Goal: Task Accomplishment & Management: Manage account settings

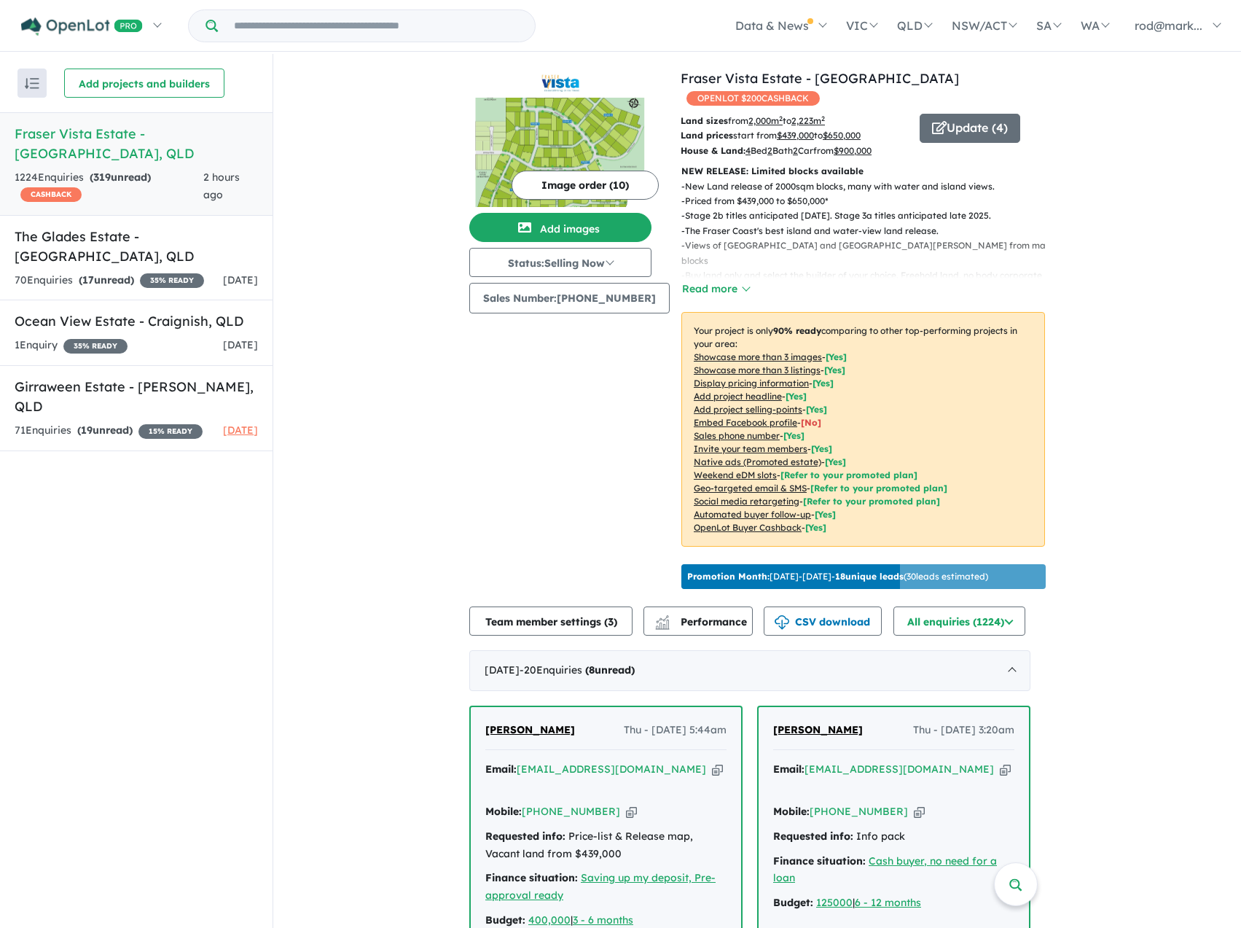
scroll to position [437, 0]
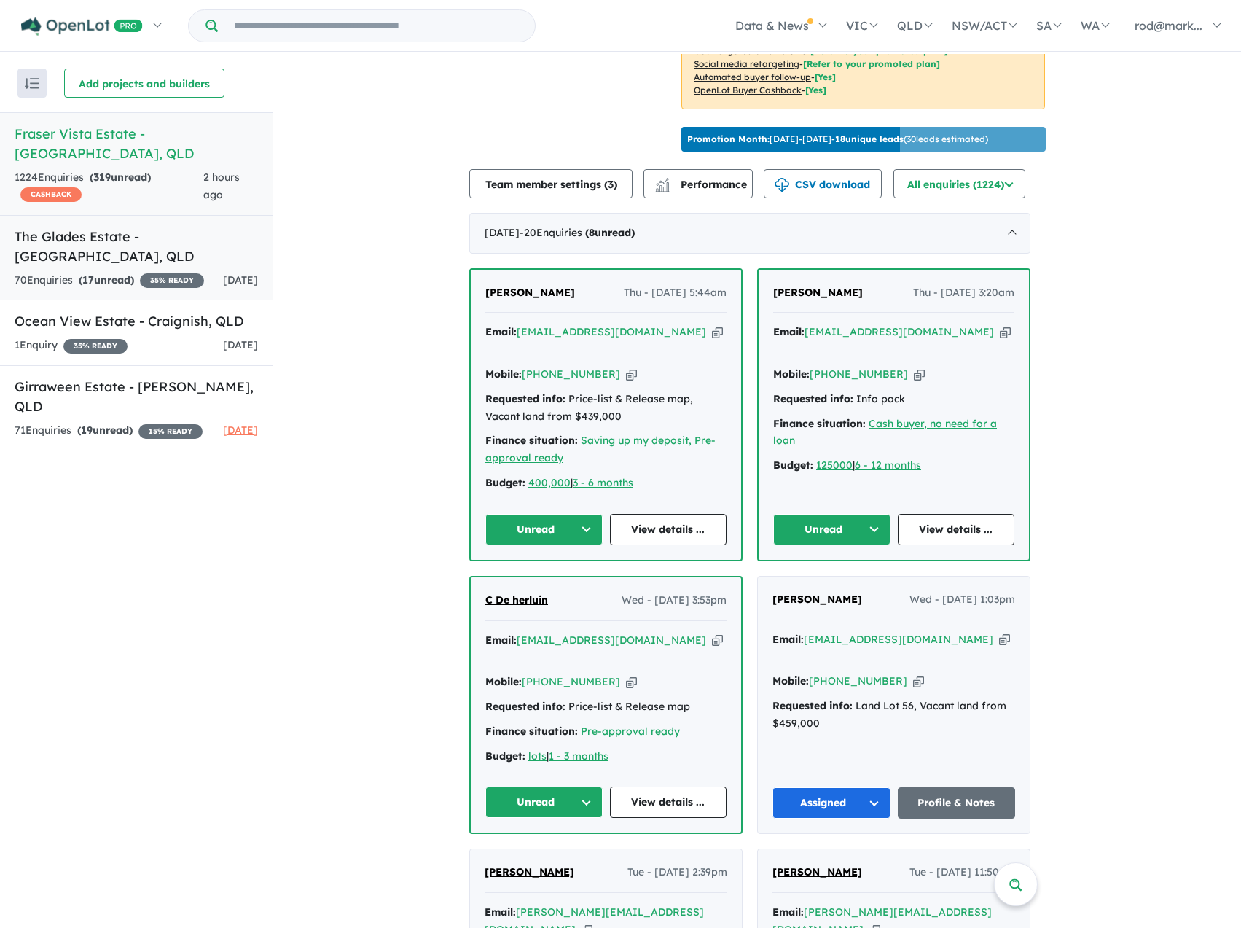
click at [141, 272] on div "70 Enquir ies ( 17 unread) 35 % READY" at bounding box center [109, 280] width 189 height 17
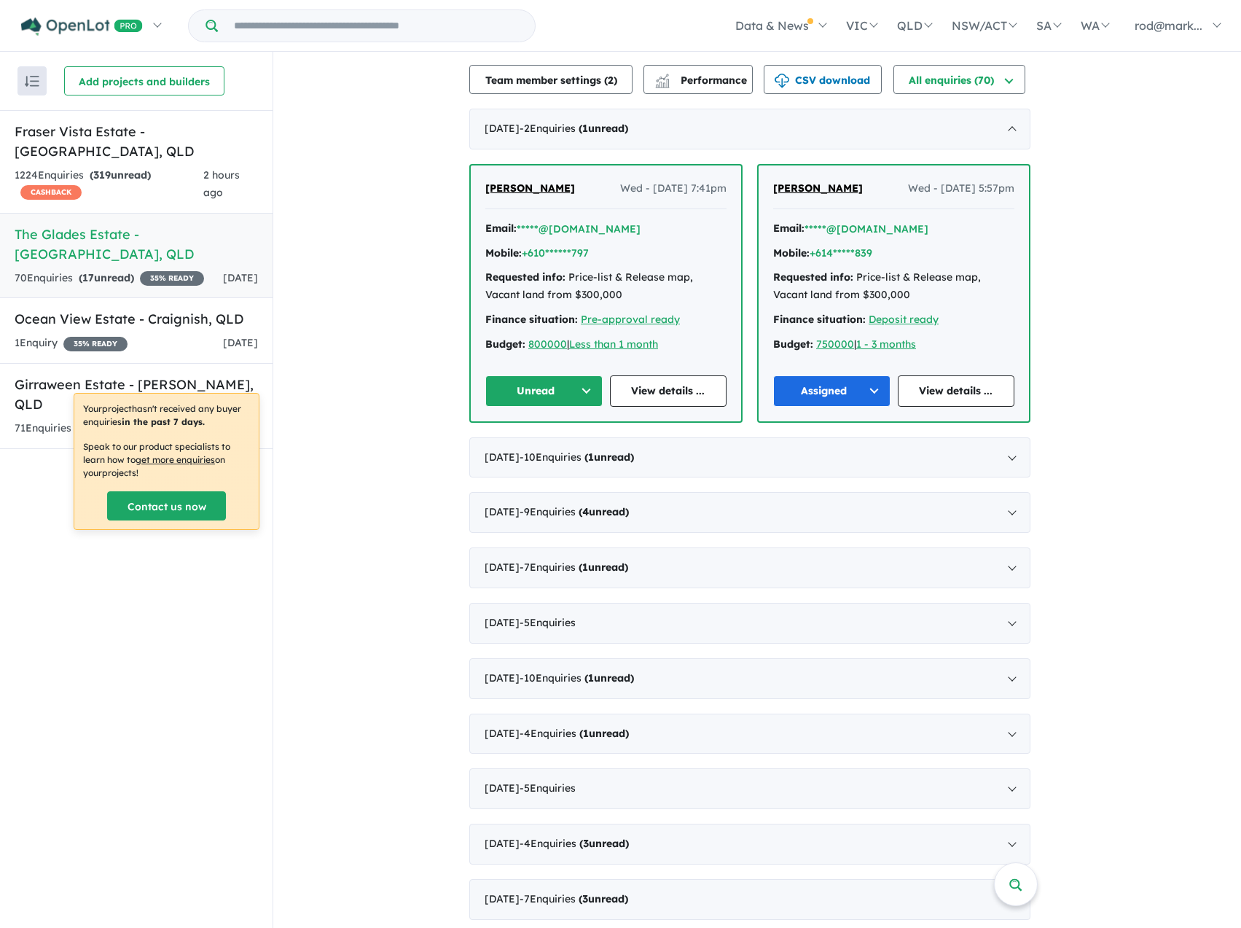
scroll to position [510, 0]
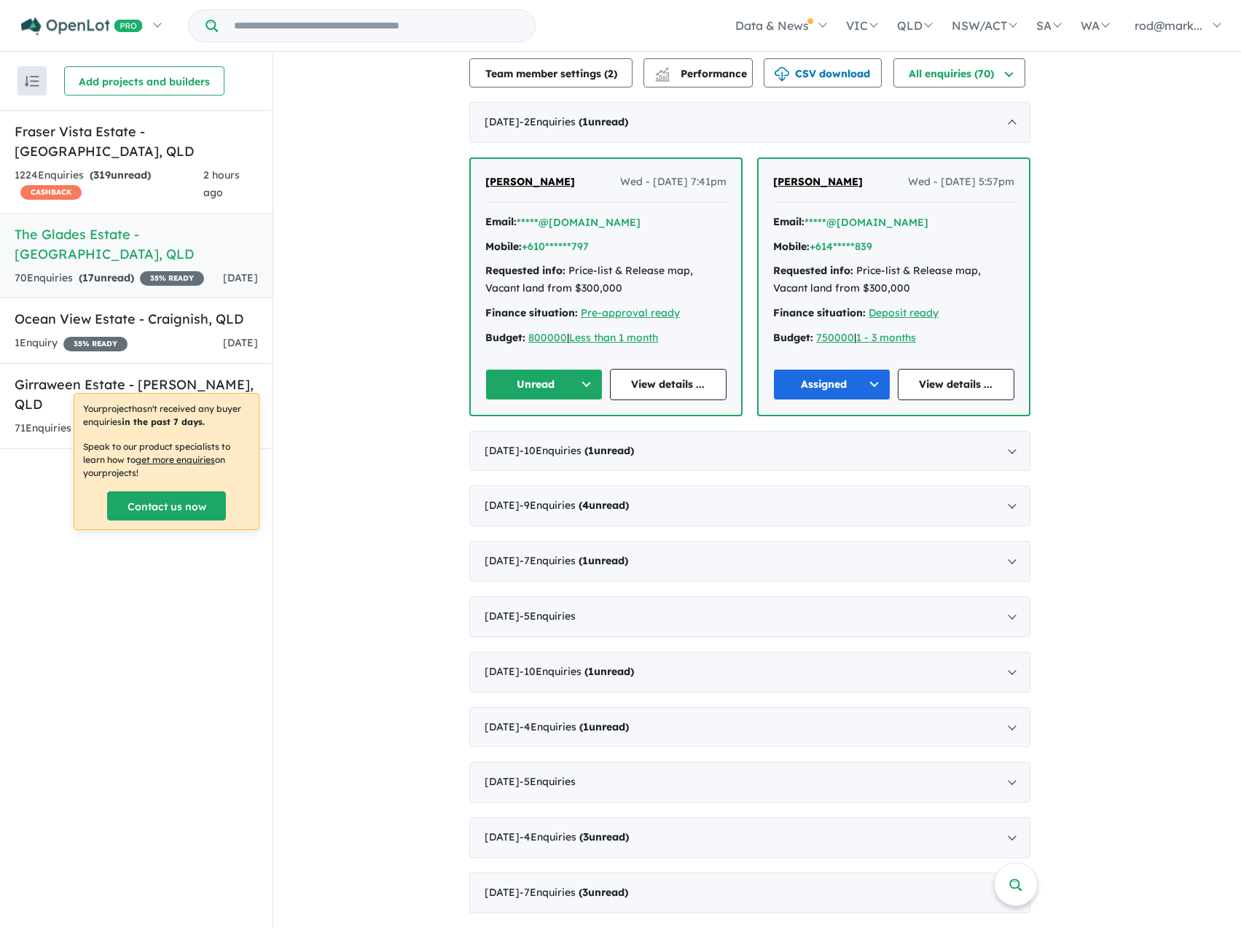
click at [591, 380] on button "Unread" at bounding box center [543, 384] width 117 height 31
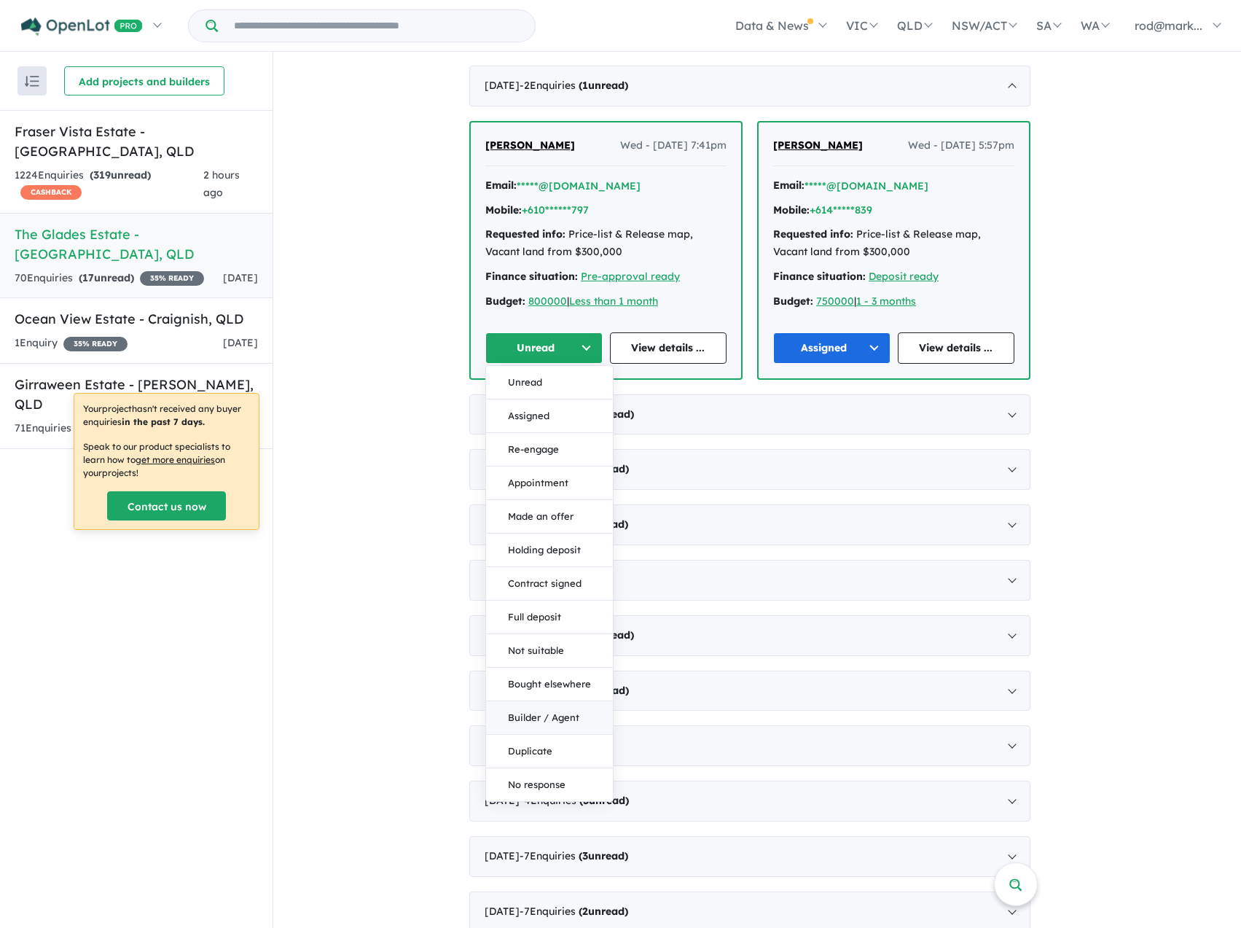
scroll to position [565, 0]
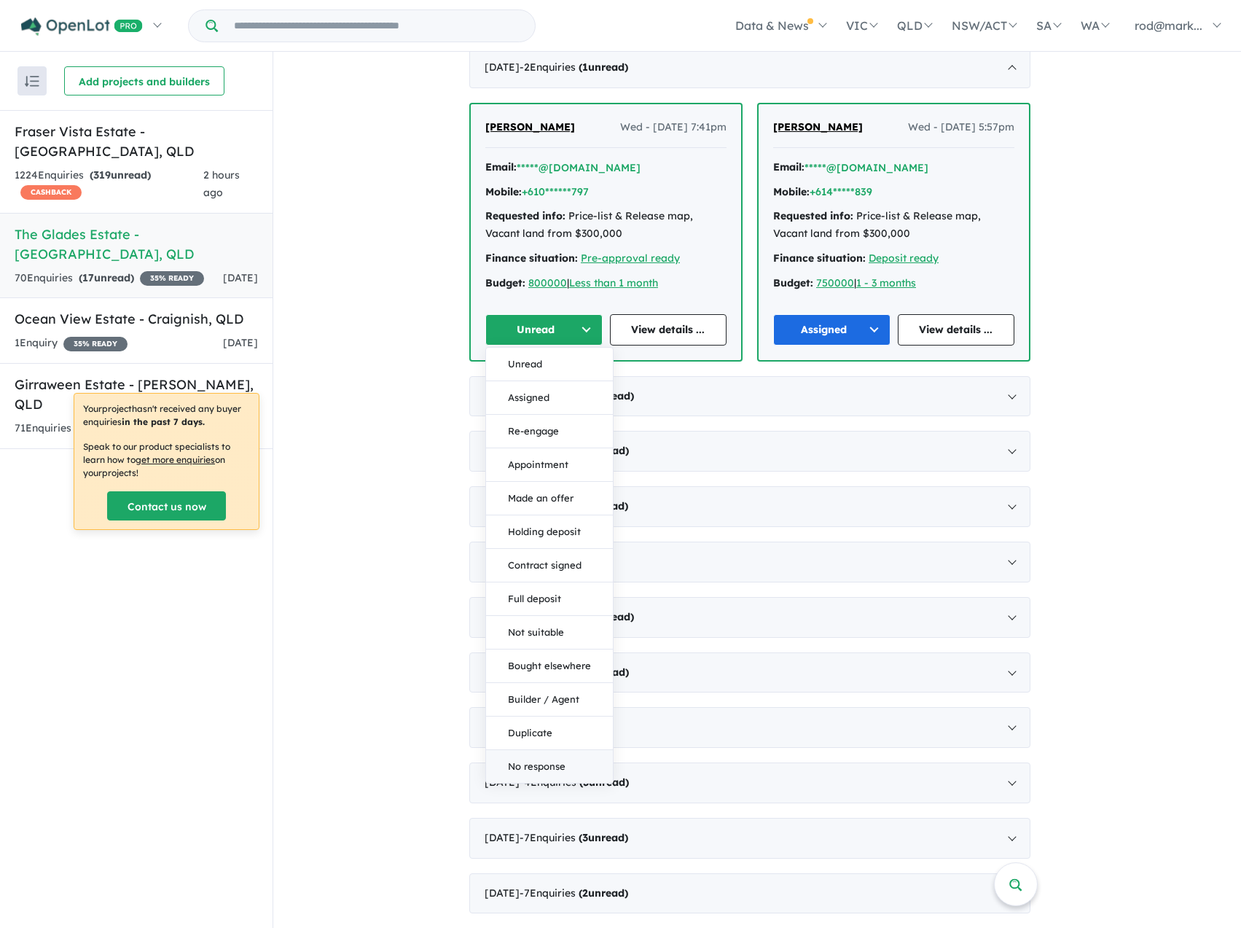
click at [522, 760] on button "No response" at bounding box center [549, 766] width 127 height 33
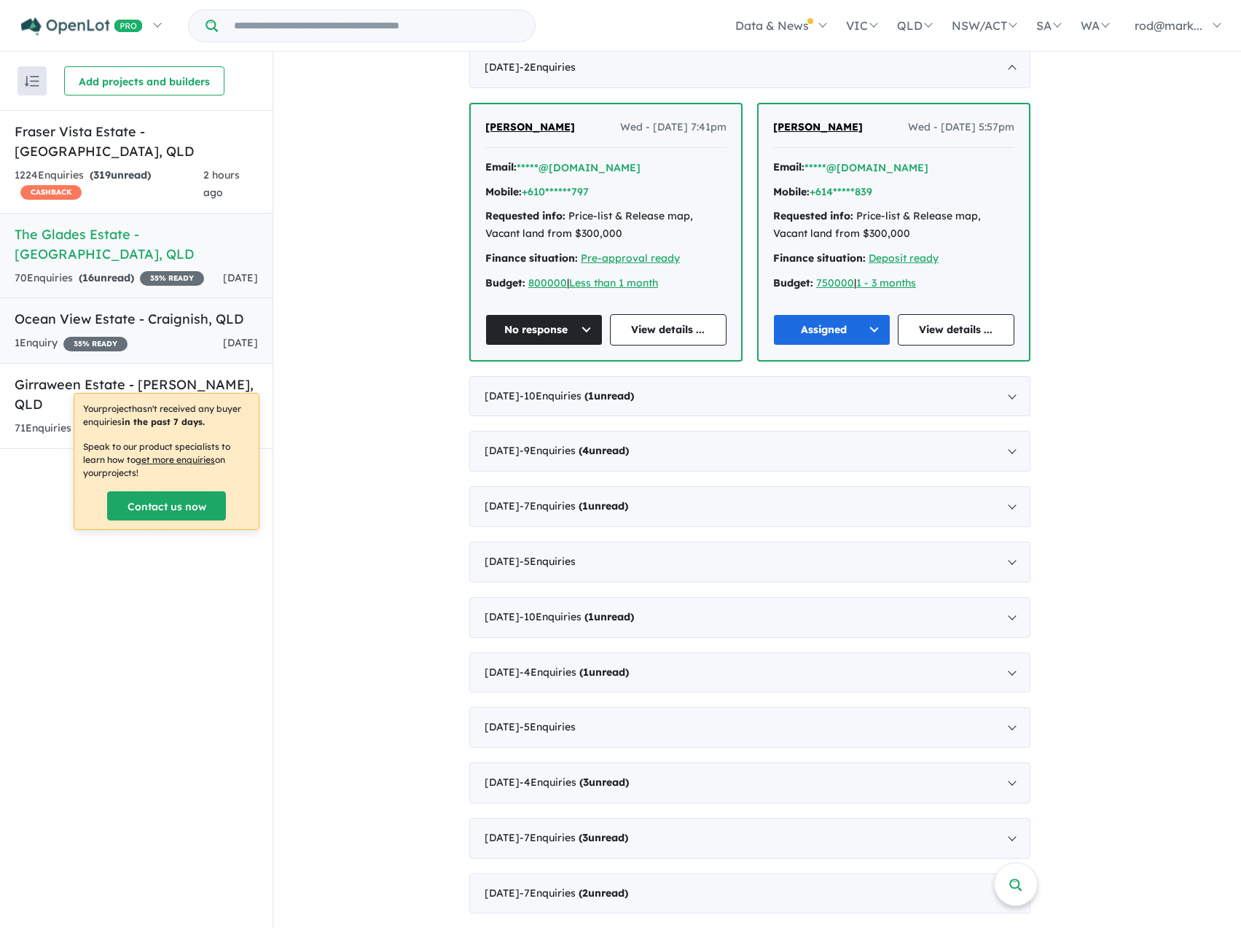
click at [119, 309] on h5 "Ocean View Estate - [GEOGRAPHIC_DATA] , [GEOGRAPHIC_DATA]" at bounding box center [136, 319] width 243 height 20
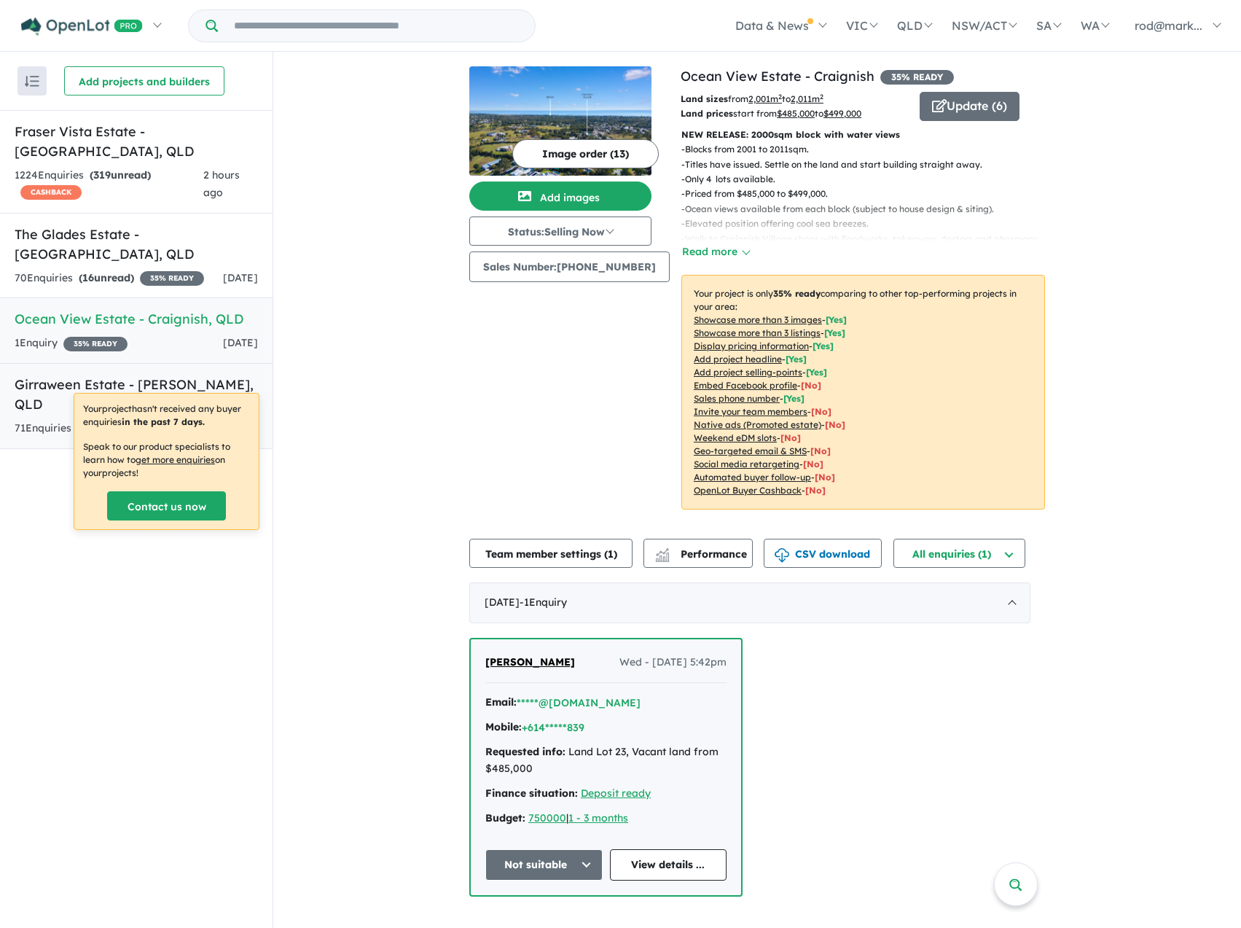
click at [69, 375] on h5 "Girraween Estate - [PERSON_NAME] , [GEOGRAPHIC_DATA]" at bounding box center [136, 394] width 243 height 39
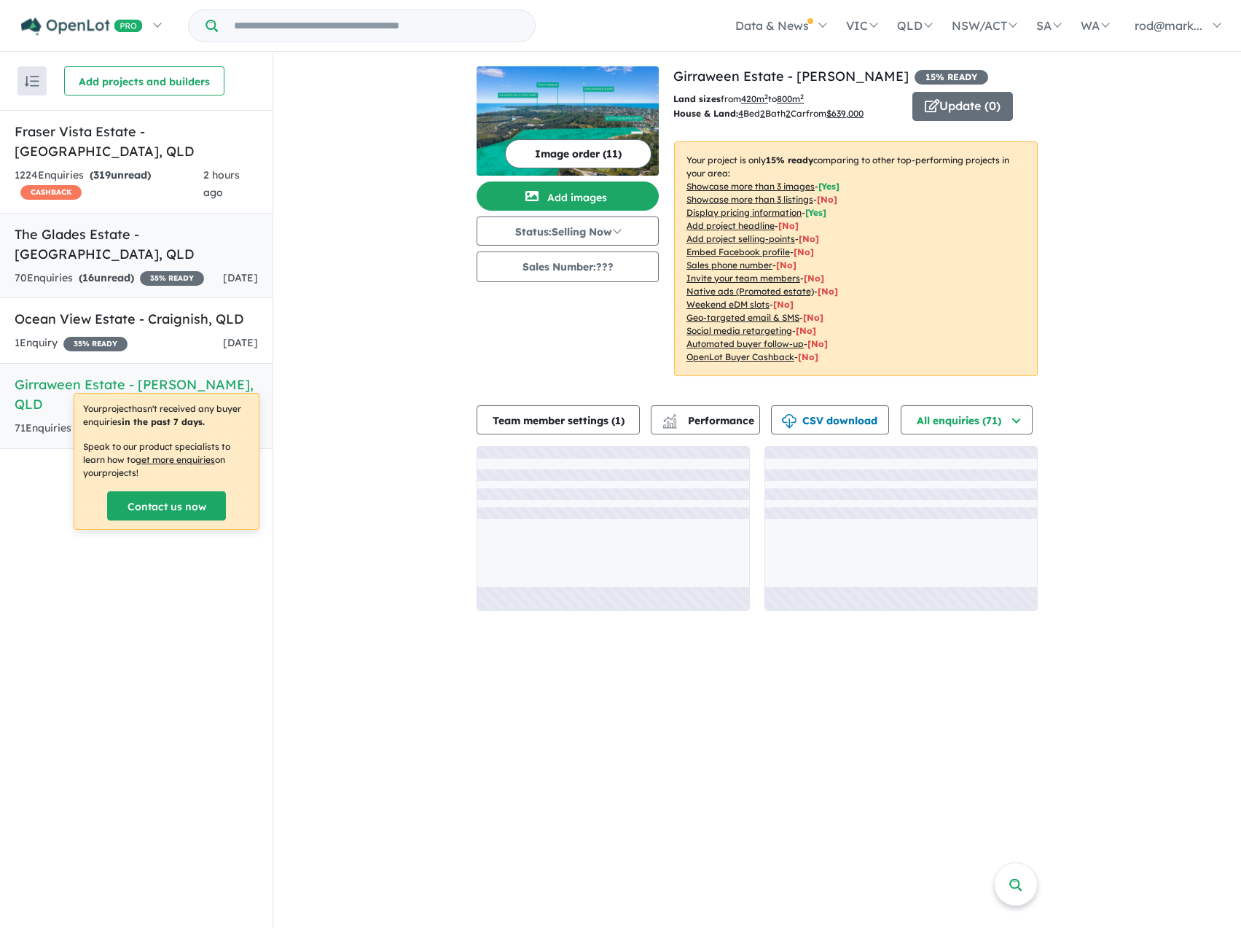
click at [94, 224] on h5 "The Glades Estate - [GEOGRAPHIC_DATA] , [GEOGRAPHIC_DATA]" at bounding box center [136, 243] width 243 height 39
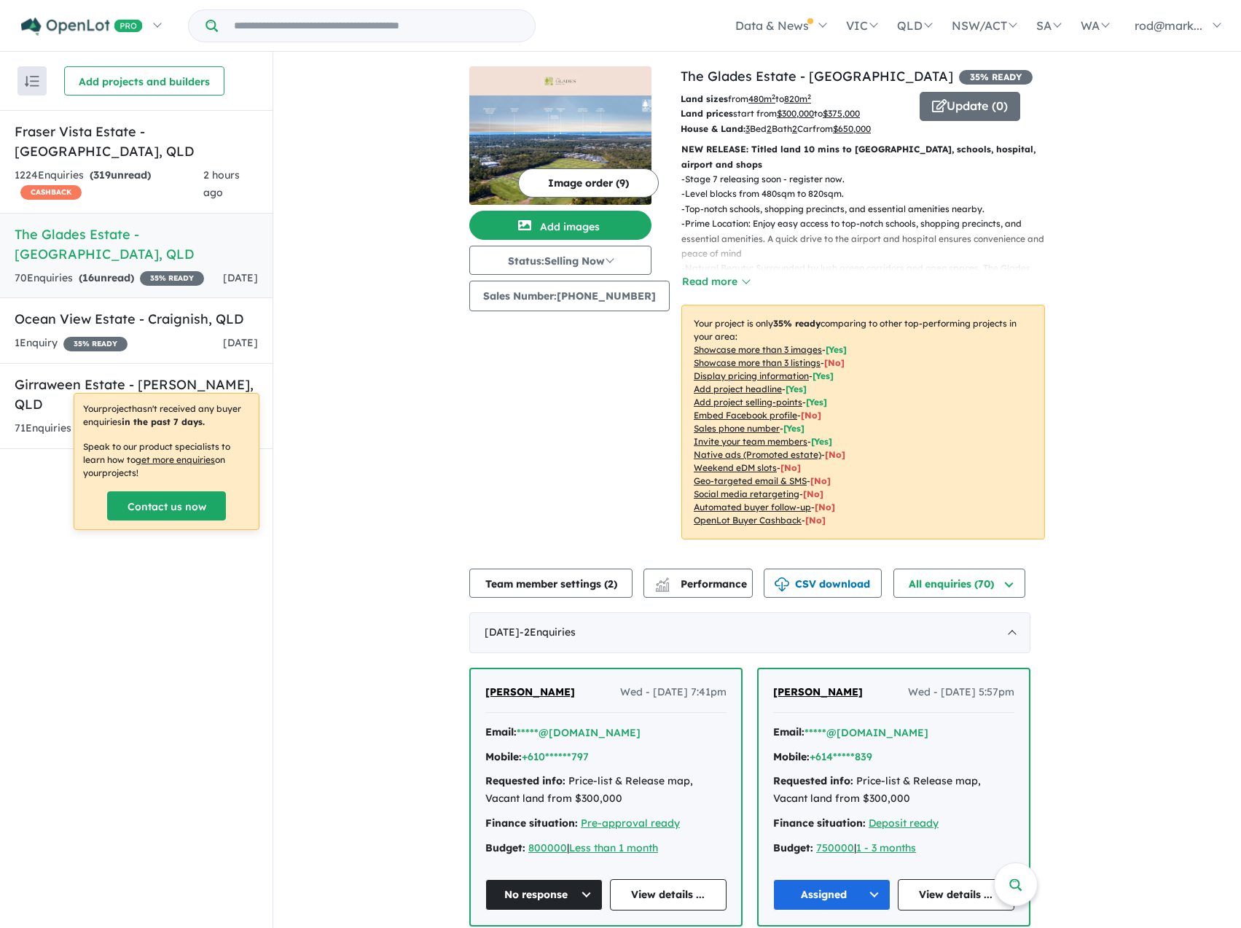
click at [100, 224] on h5 "The Glades Estate - [GEOGRAPHIC_DATA] , [GEOGRAPHIC_DATA]" at bounding box center [136, 243] width 243 height 39
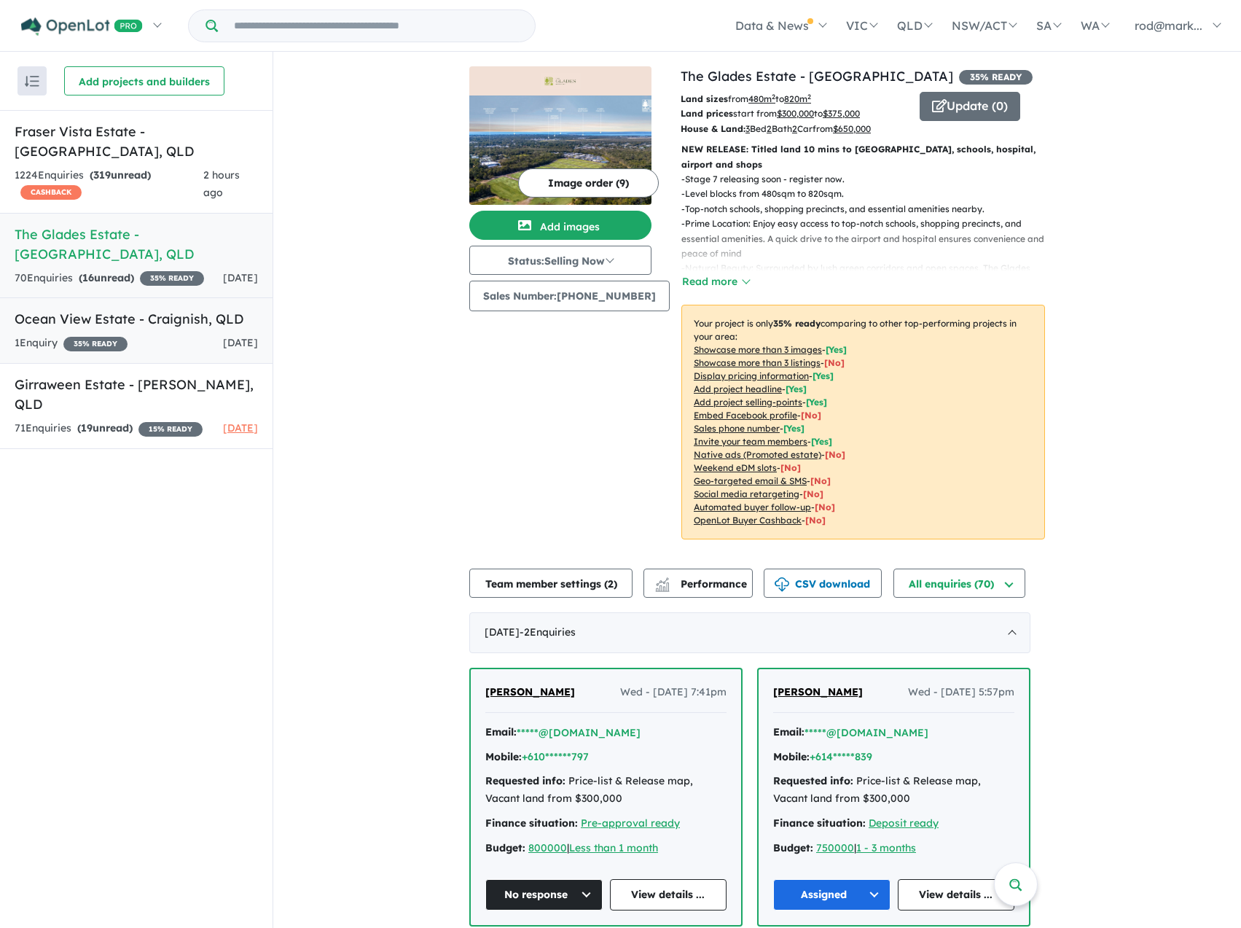
click at [49, 309] on h5 "Ocean View Estate - [GEOGRAPHIC_DATA] , [GEOGRAPHIC_DATA]" at bounding box center [136, 319] width 243 height 20
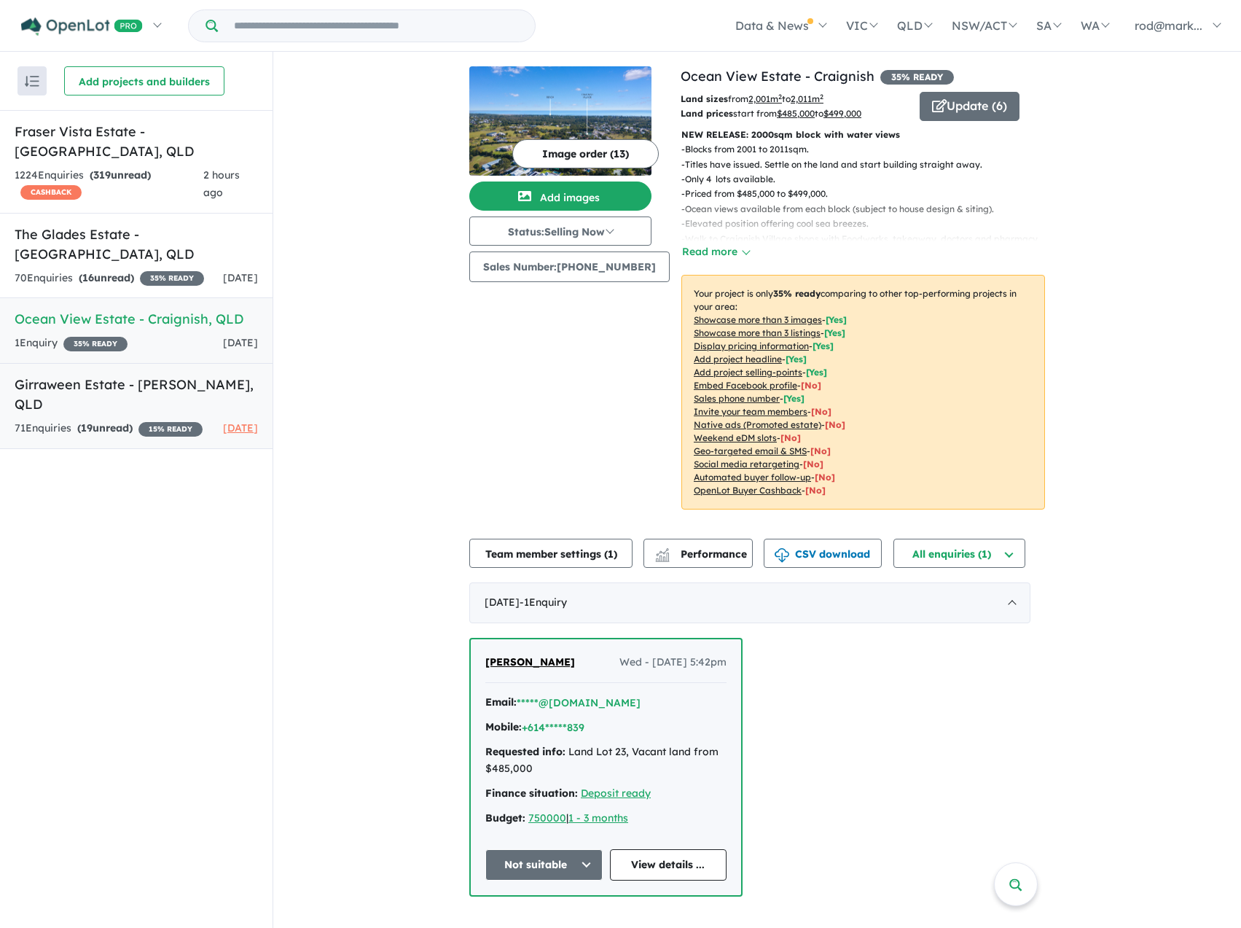
click at [49, 375] on h5 "Girraween Estate - [PERSON_NAME] , [GEOGRAPHIC_DATA]" at bounding box center [136, 394] width 243 height 39
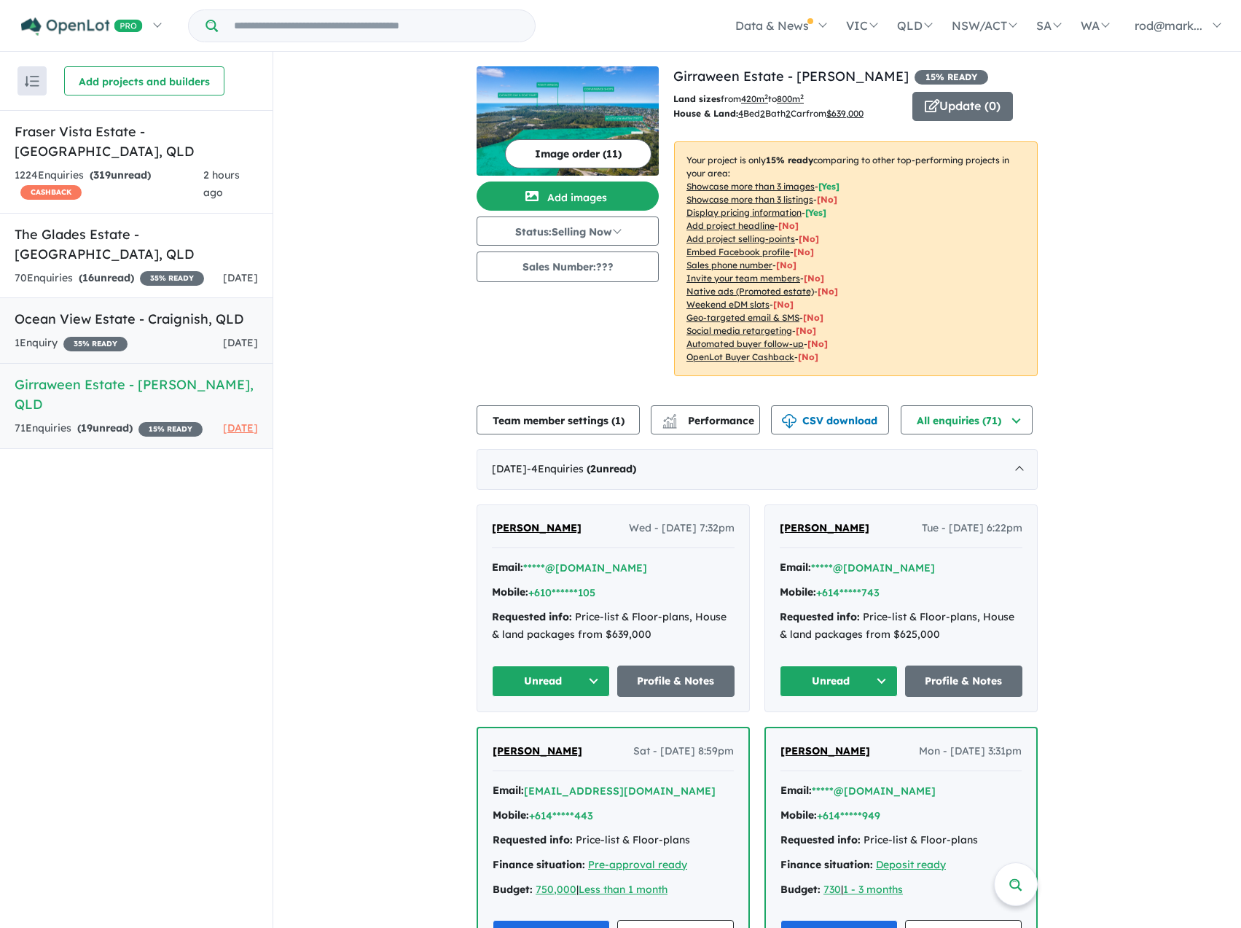
click at [71, 309] on h5 "Ocean View Estate - [GEOGRAPHIC_DATA] , [GEOGRAPHIC_DATA]" at bounding box center [136, 319] width 243 height 20
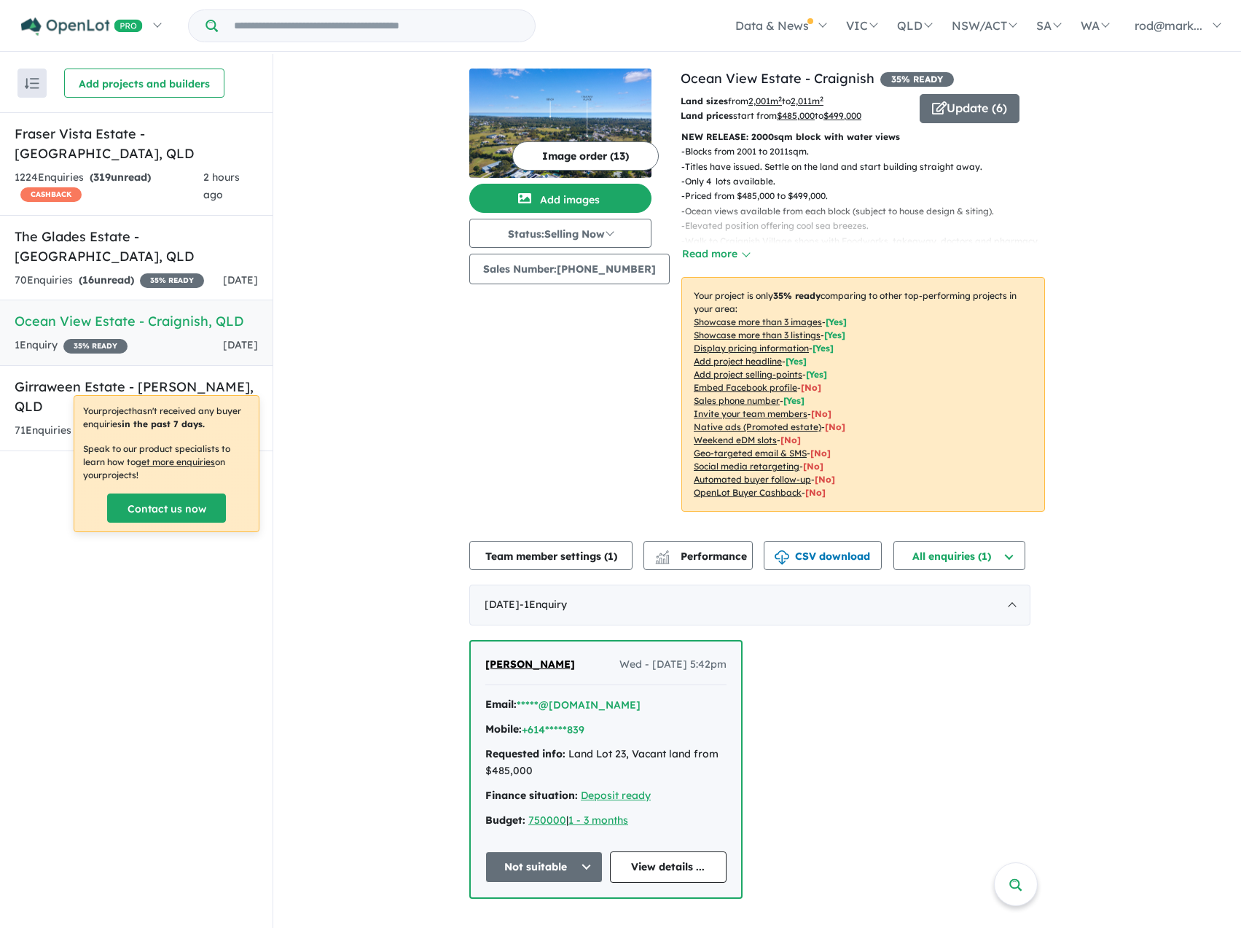
drag, startPoint x: 357, startPoint y: 295, endPoint x: 305, endPoint y: 257, distance: 64.7
click at [357, 295] on div "View 4 projects in your account Ocean View Estate - Craignish 35 % READY Land s…" at bounding box center [757, 483] width 968 height 859
click at [197, 227] on h5 "The Glades Estate - [GEOGRAPHIC_DATA] , [GEOGRAPHIC_DATA]" at bounding box center [136, 246] width 243 height 39
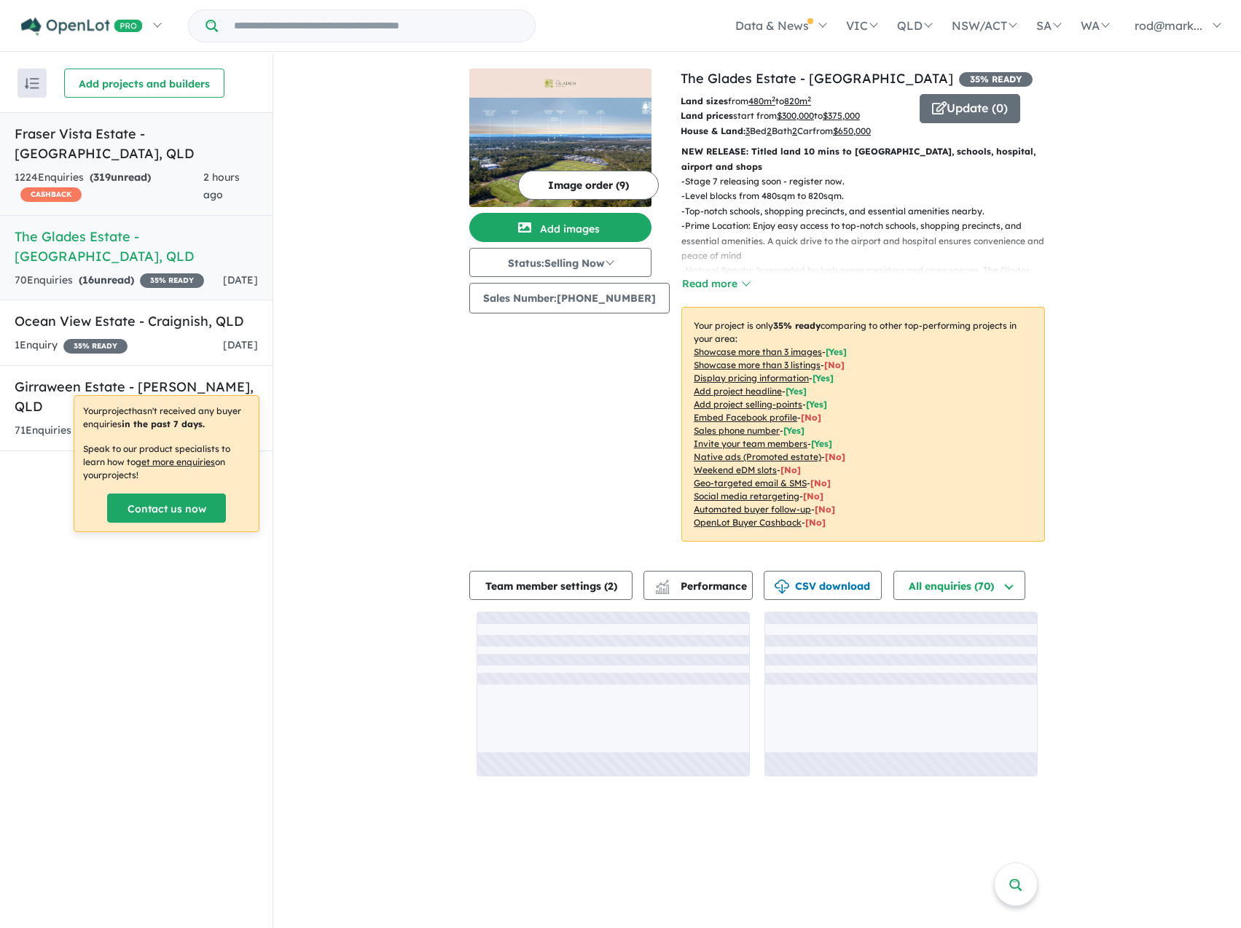
click at [172, 169] on div "1224 Enquir ies ( 319 unread) CASHBACK" at bounding box center [109, 186] width 189 height 35
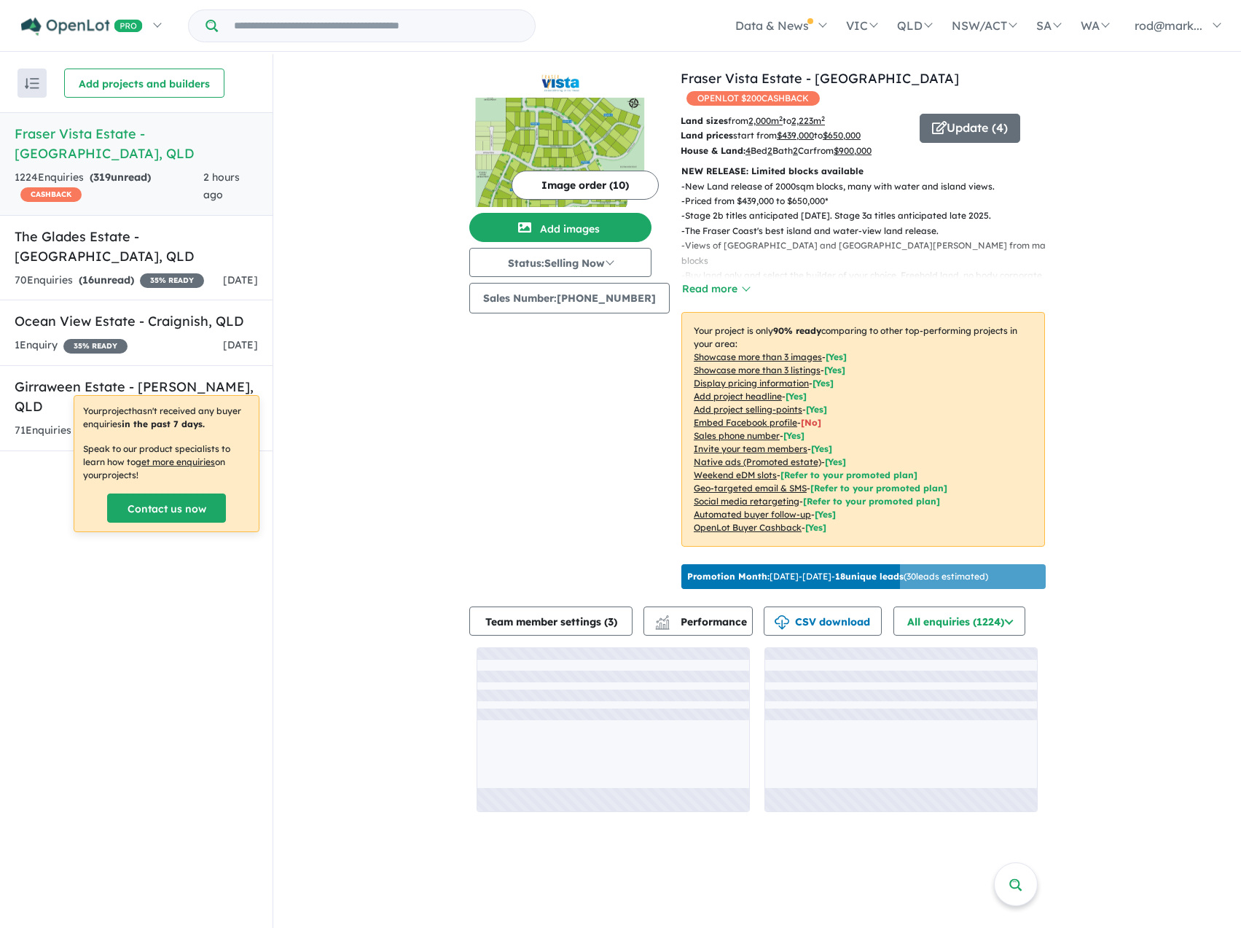
scroll to position [2, 0]
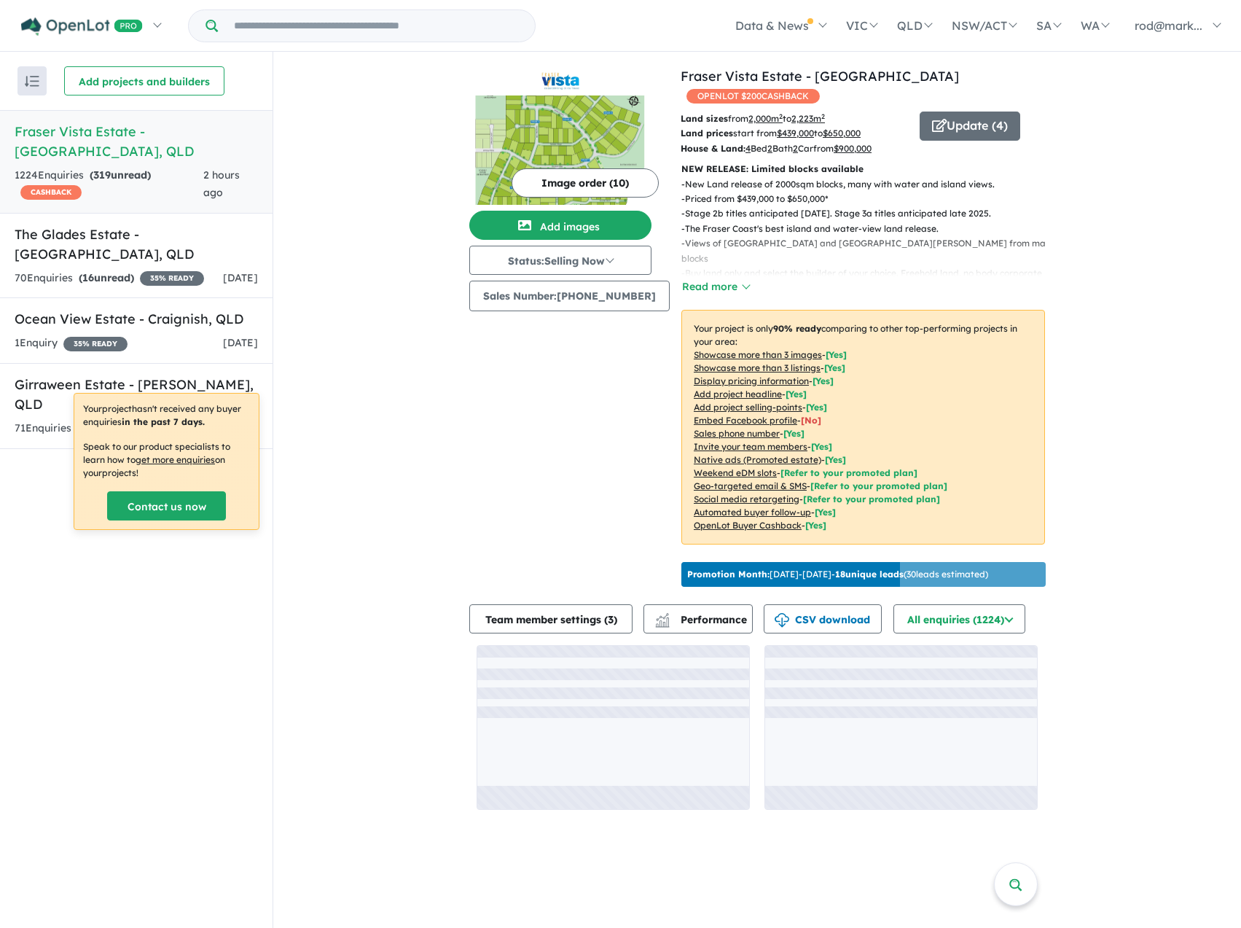
click at [136, 142] on link "Fraser Vista Estate - [GEOGRAPHIC_DATA] , [GEOGRAPHIC_DATA] 1224 Enquir ies ( 3…" at bounding box center [136, 161] width 273 height 103
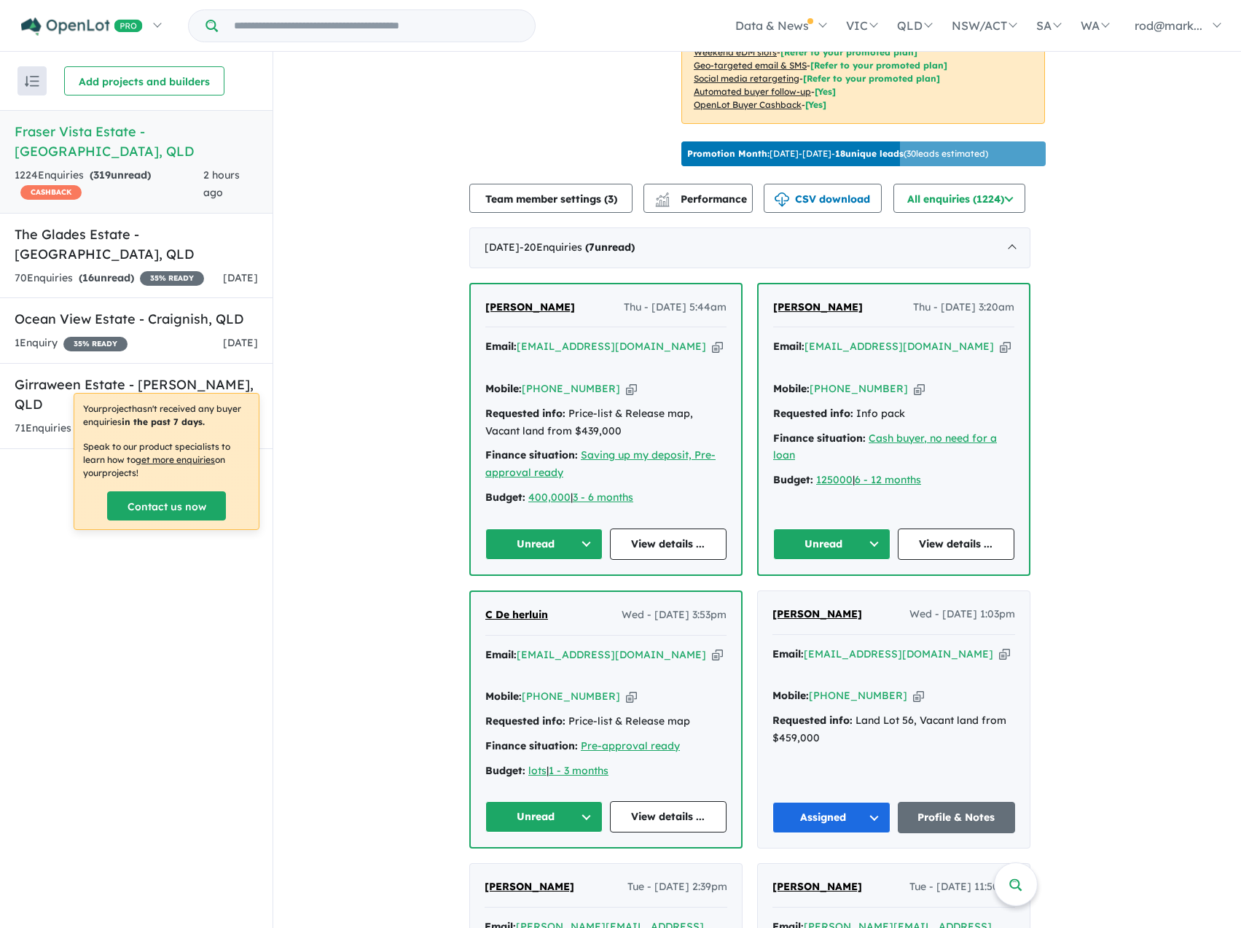
scroll to position [437, 0]
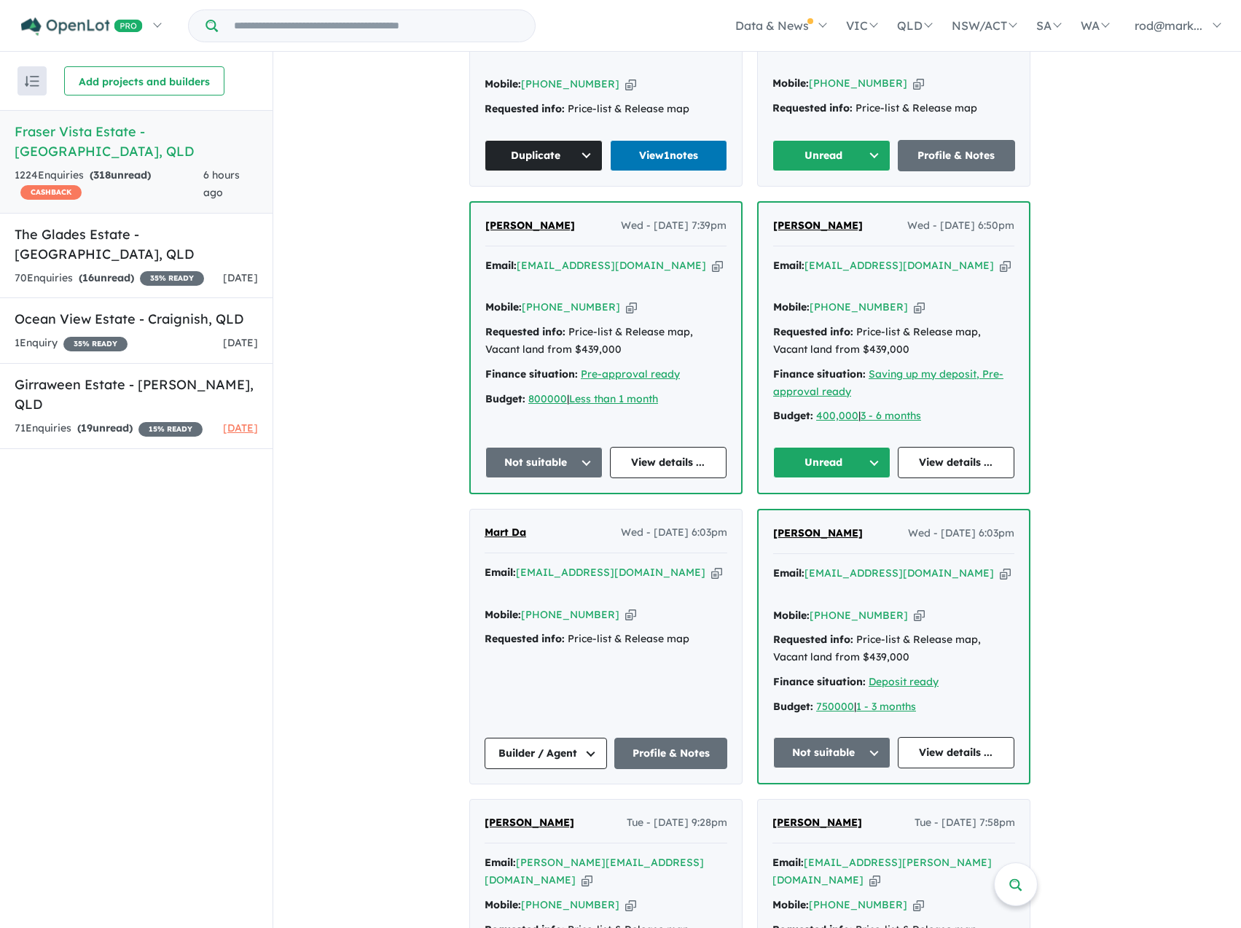
scroll to position [1822, 0]
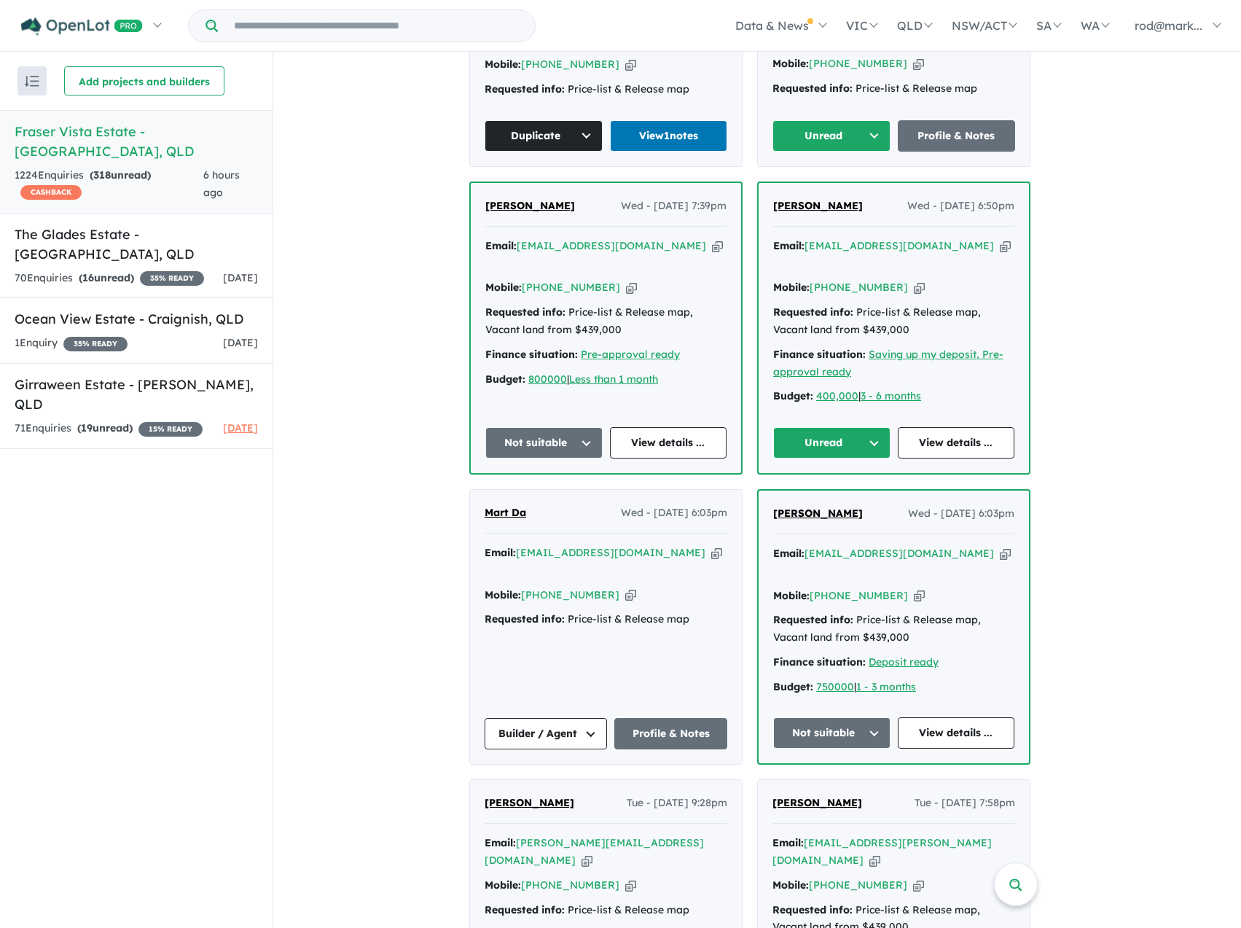
click at [879, 427] on button "Unread" at bounding box center [831, 442] width 117 height 31
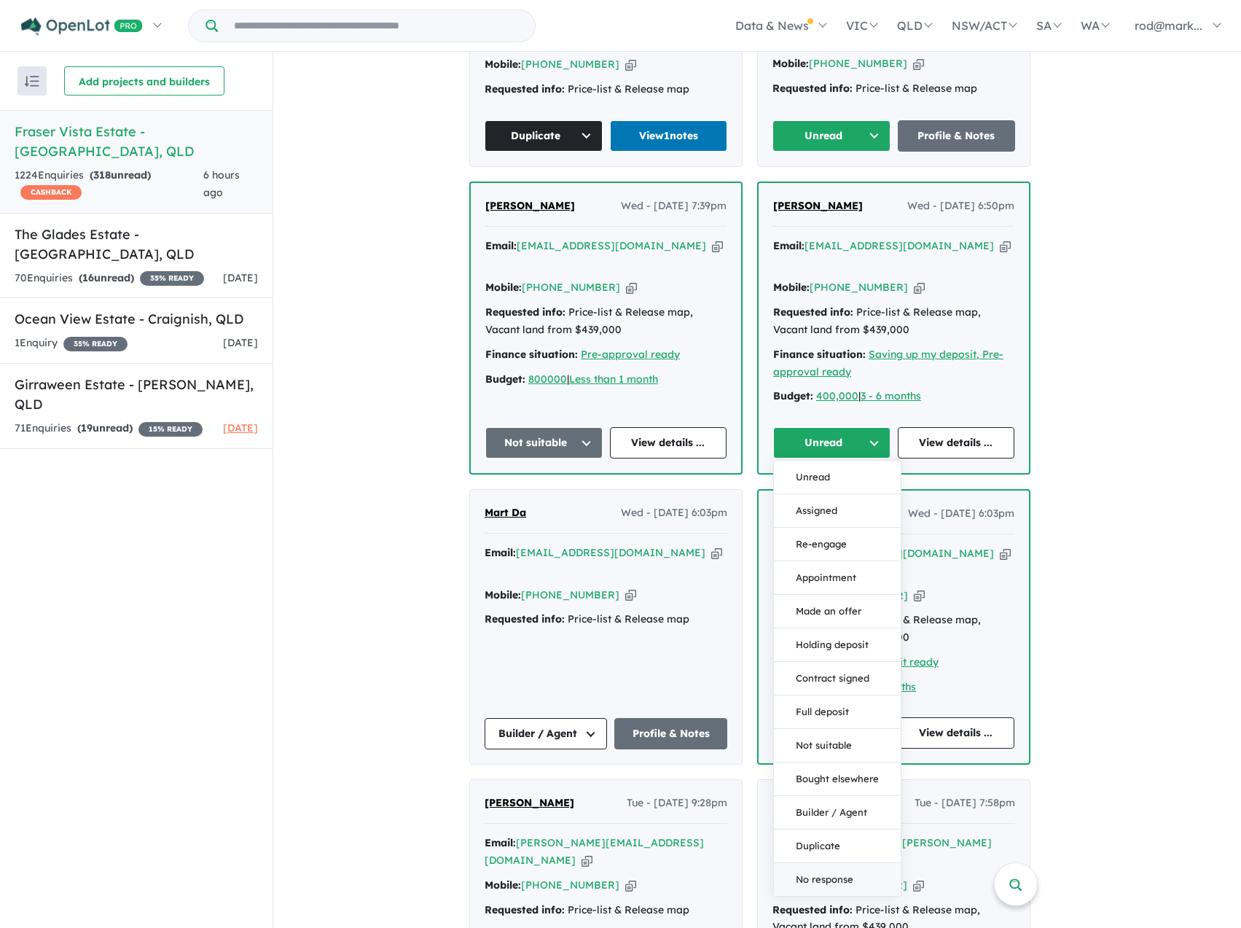
click at [827, 863] on button "No response" at bounding box center [837, 879] width 127 height 33
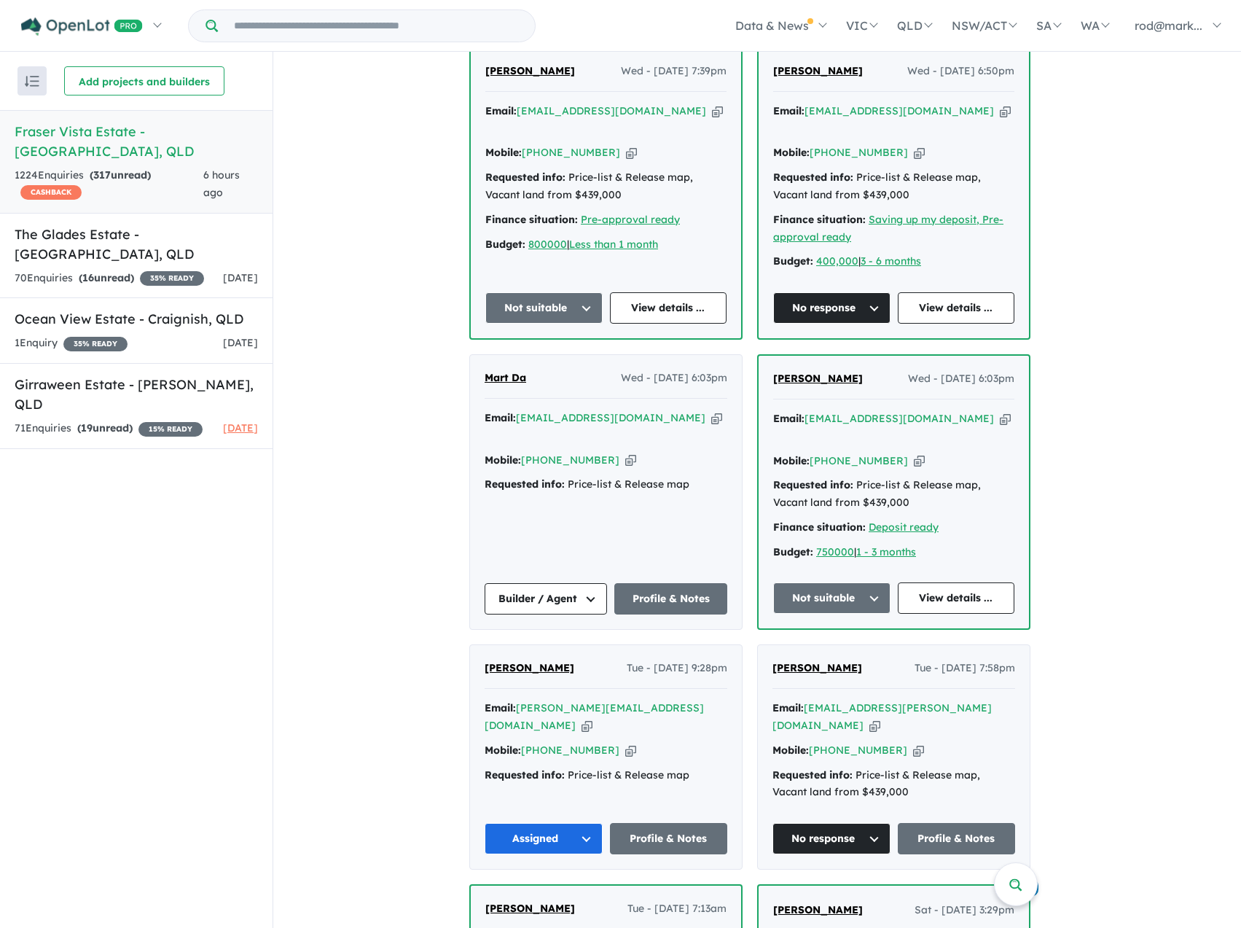
scroll to position [1967, 0]
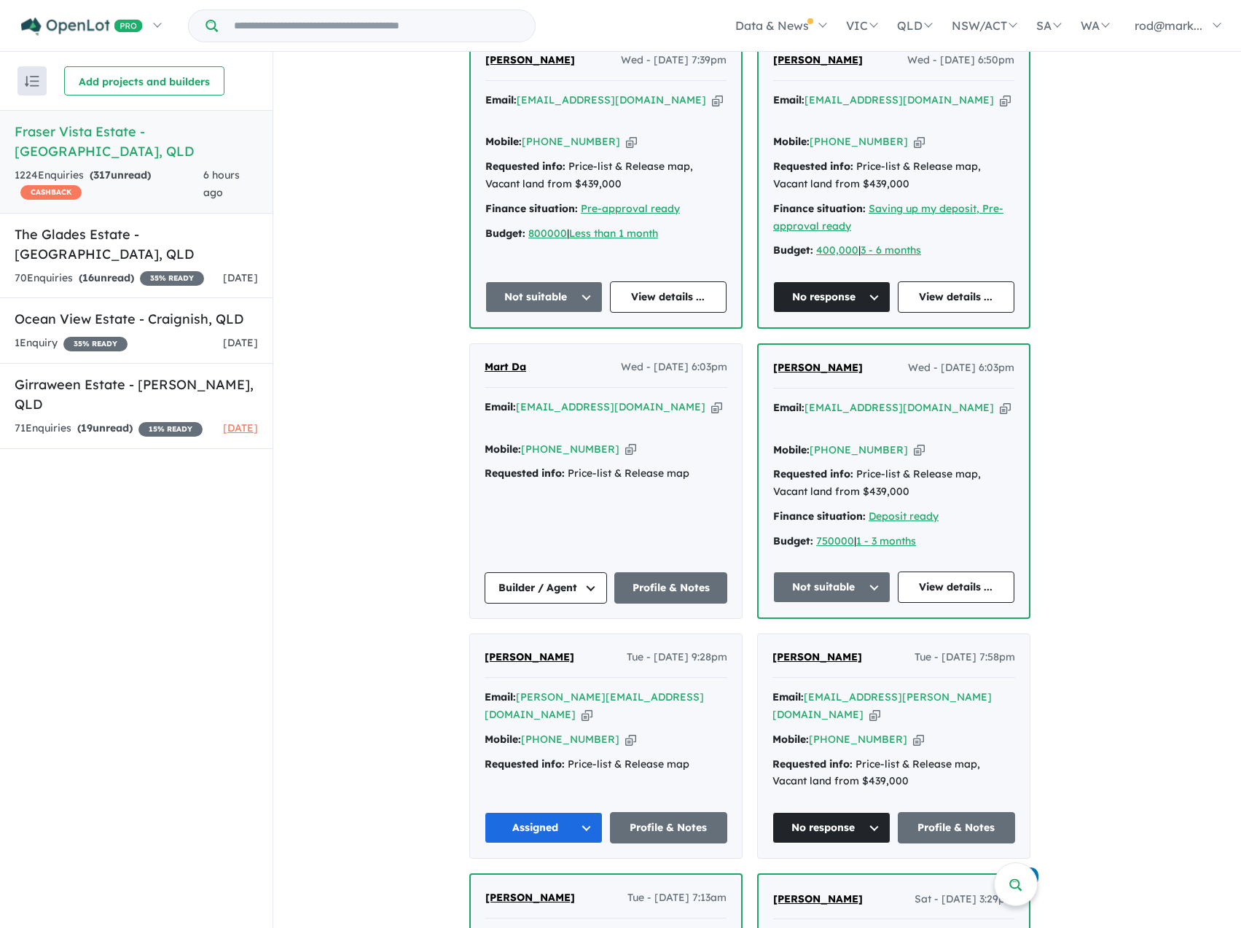
click at [876, 281] on button "No response" at bounding box center [831, 296] width 117 height 31
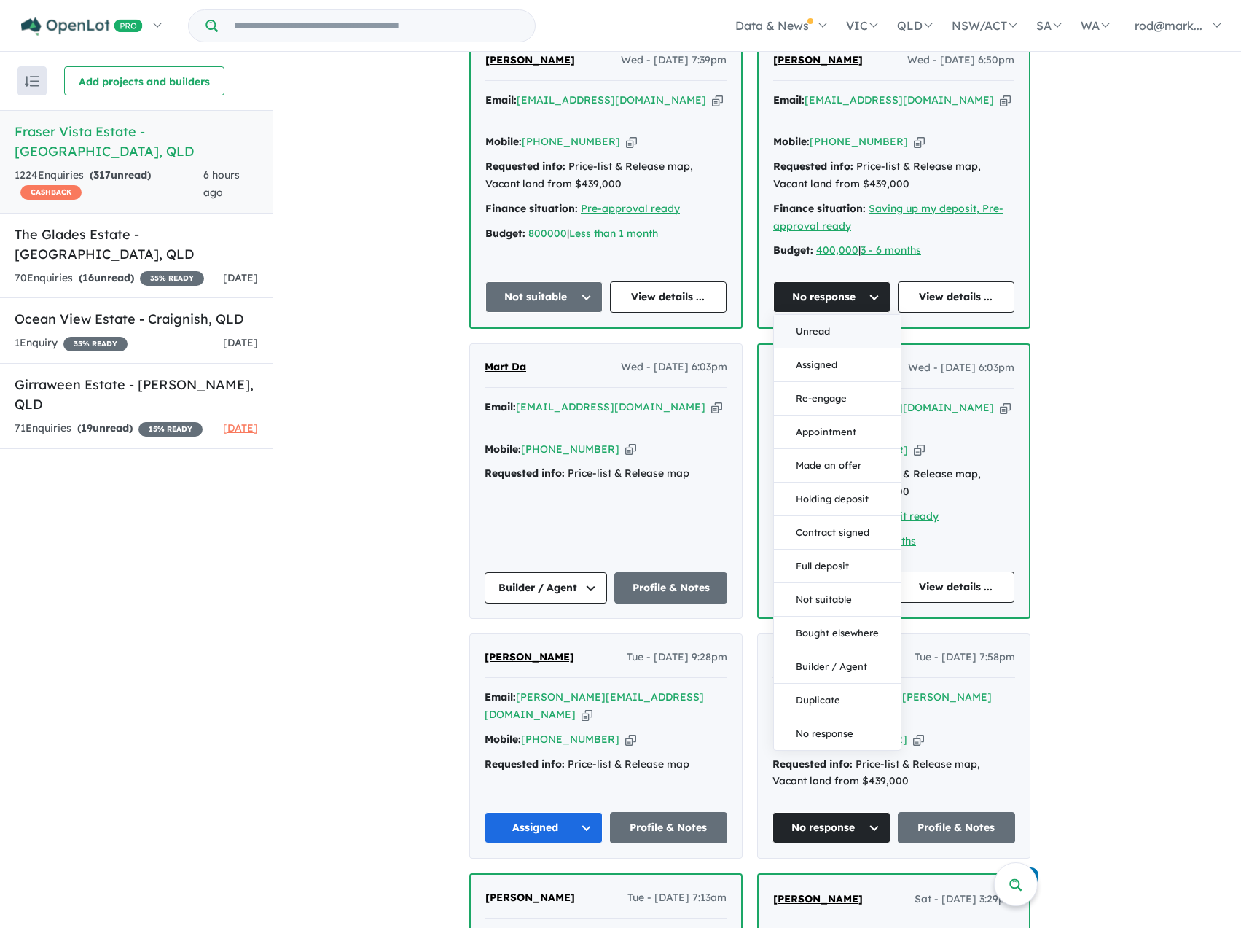
click at [812, 315] on button "Unread" at bounding box center [837, 332] width 127 height 34
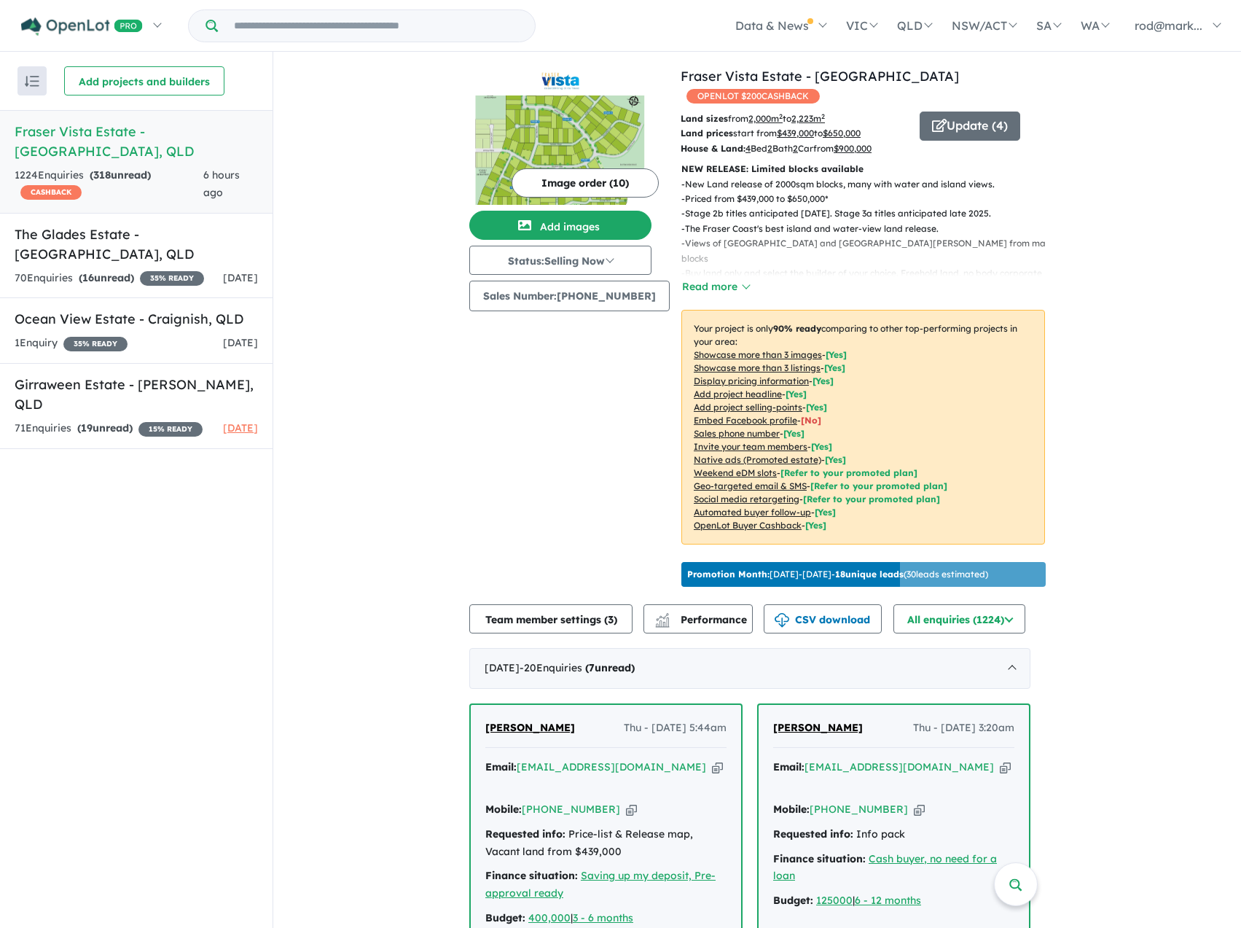
scroll to position [0, 0]
